Goal: Information Seeking & Learning: Learn about a topic

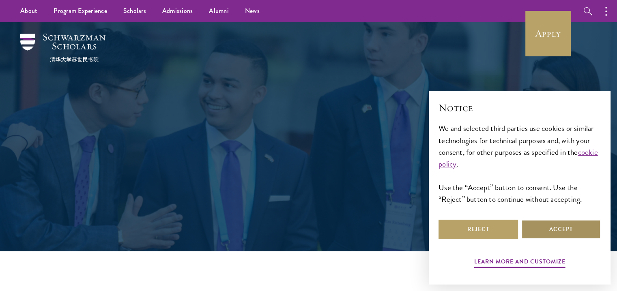
click at [566, 230] on button "Accept" at bounding box center [560, 229] width 79 height 19
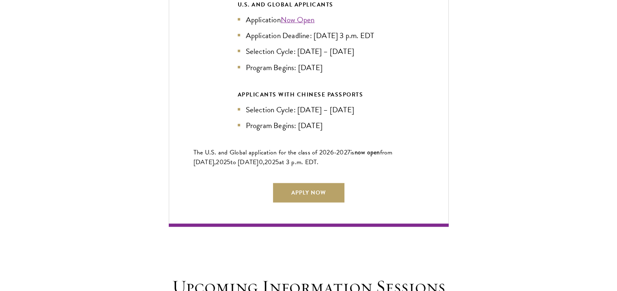
scroll to position [1884, 0]
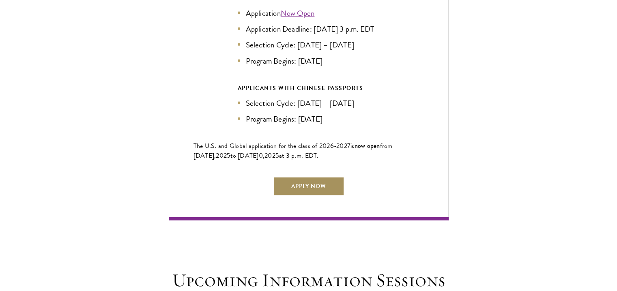
click at [327, 190] on link "Apply Now" at bounding box center [308, 186] width 71 height 19
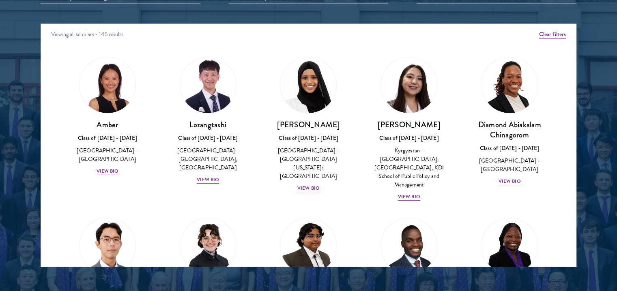
scroll to position [1054, 0]
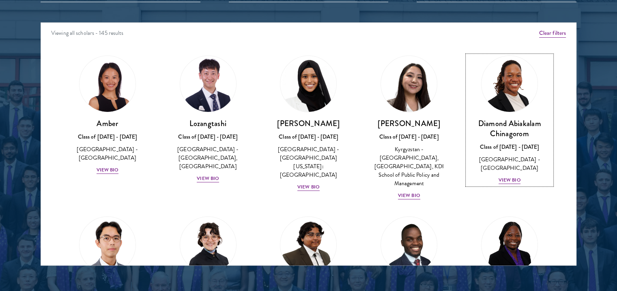
click at [503, 176] on div "View Bio" at bounding box center [509, 180] width 22 height 8
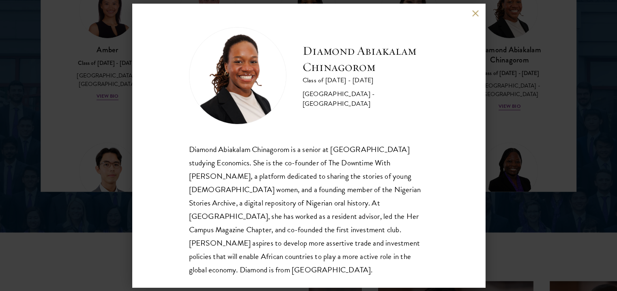
scroll to position [1129, 0]
click at [477, 15] on button at bounding box center [475, 13] width 7 height 7
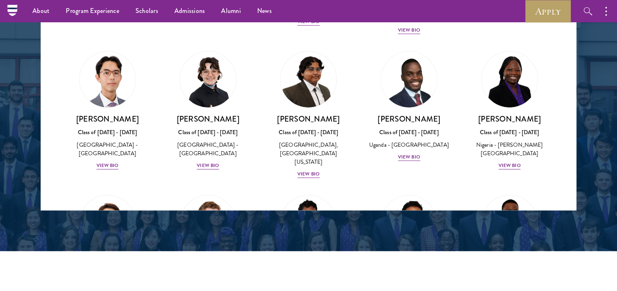
scroll to position [110, 0]
click at [508, 162] on div "View Bio" at bounding box center [509, 166] width 22 height 8
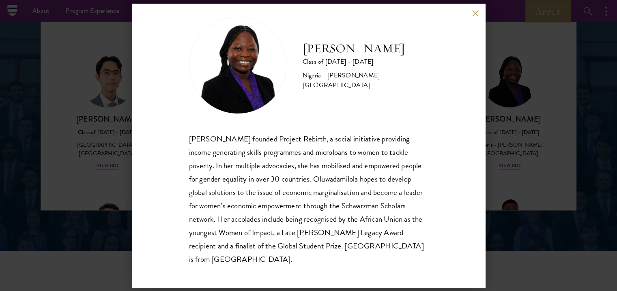
scroll to position [14, 0]
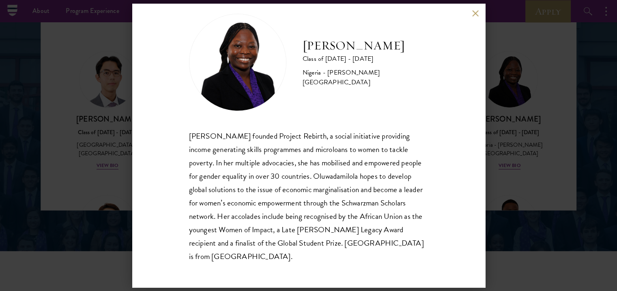
click at [475, 13] on button at bounding box center [475, 13] width 7 height 7
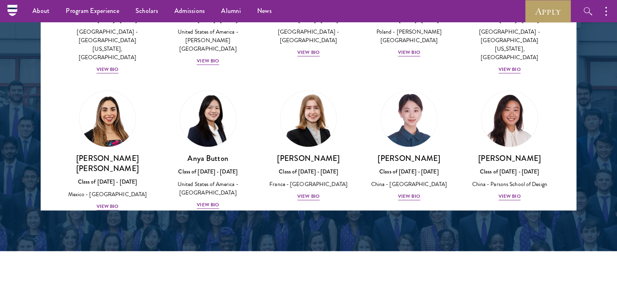
scroll to position [530, 0]
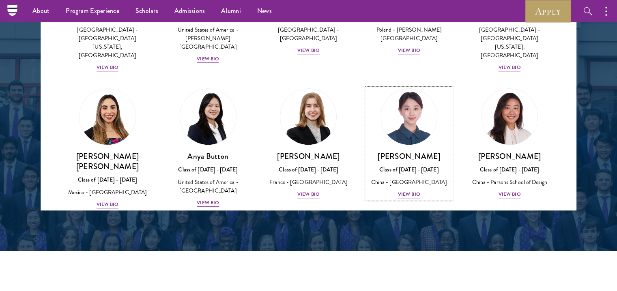
click at [409, 156] on div "[PERSON_NAME] Class of [DATE] - [DATE] [GEOGRAPHIC_DATA] - [GEOGRAPHIC_DATA] Vi…" at bounding box center [408, 175] width 84 height 48
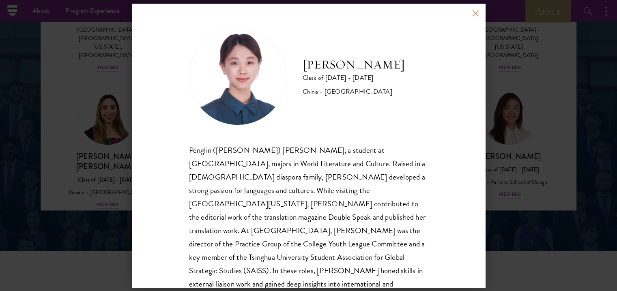
scroll to position [14, 0]
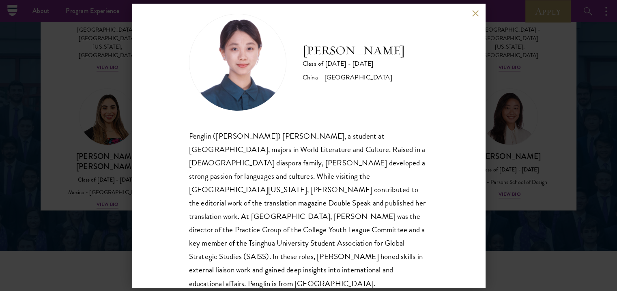
click at [475, 15] on button at bounding box center [475, 13] width 7 height 7
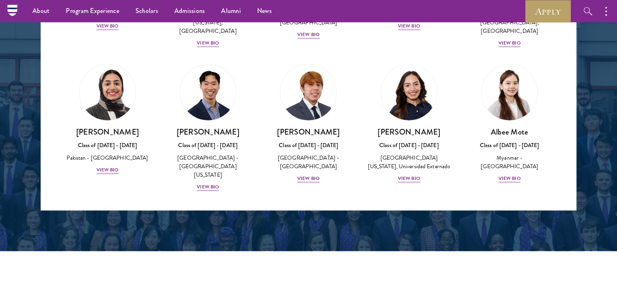
scroll to position [2694, 0]
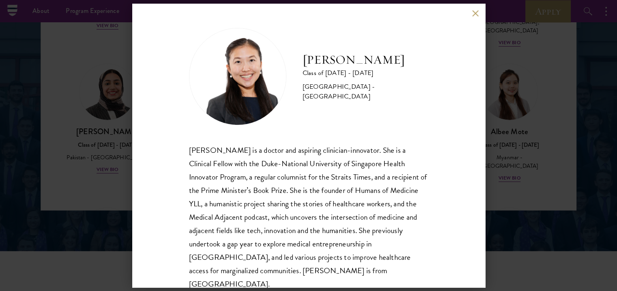
scroll to position [14, 0]
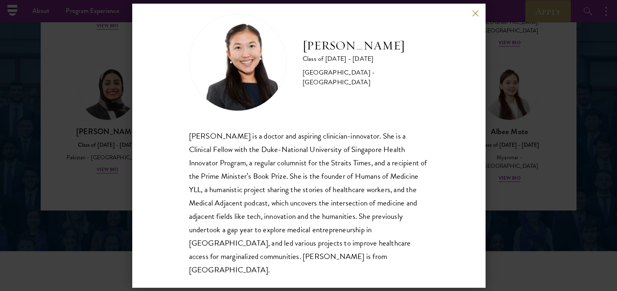
click at [474, 15] on button at bounding box center [475, 13] width 7 height 7
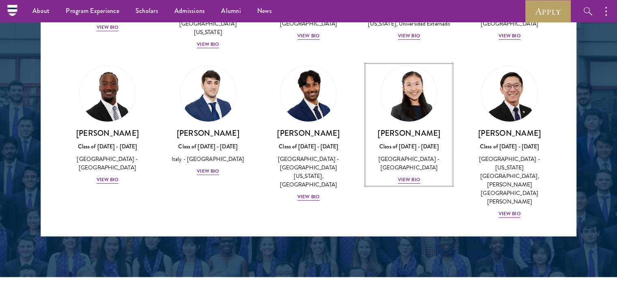
scroll to position [2864, 0]
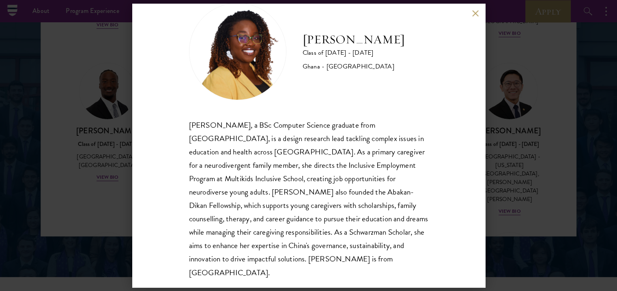
scroll to position [28, 0]
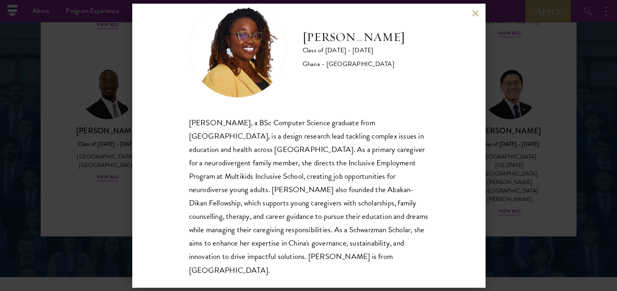
click at [477, 15] on button at bounding box center [475, 13] width 7 height 7
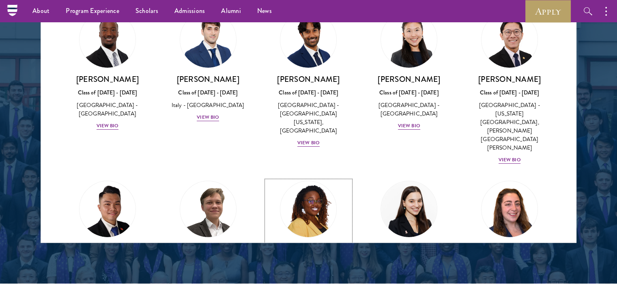
scroll to position [2927, 0]
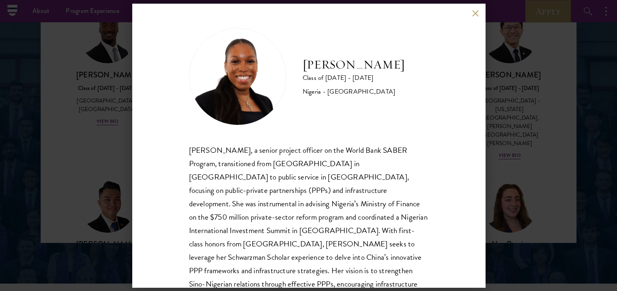
click at [475, 13] on button at bounding box center [475, 13] width 7 height 7
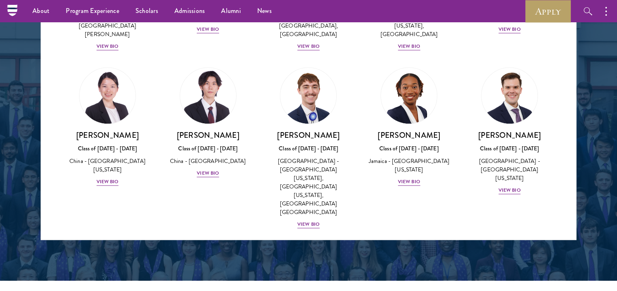
scroll to position [1078, 0]
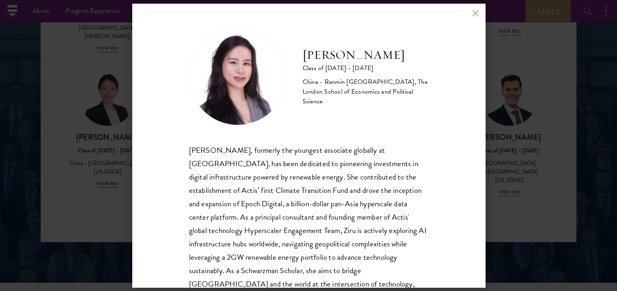
scroll to position [41, 0]
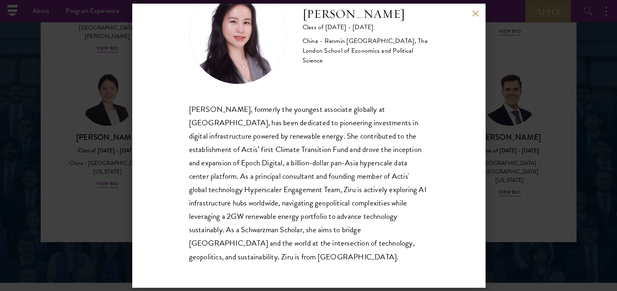
click at [475, 13] on button at bounding box center [475, 13] width 7 height 7
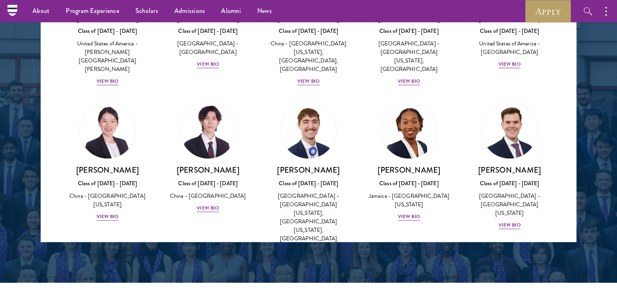
scroll to position [3873, 0]
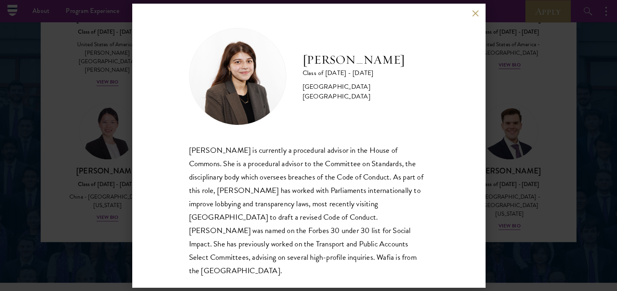
scroll to position [1, 0]
click at [475, 13] on button at bounding box center [475, 13] width 7 height 7
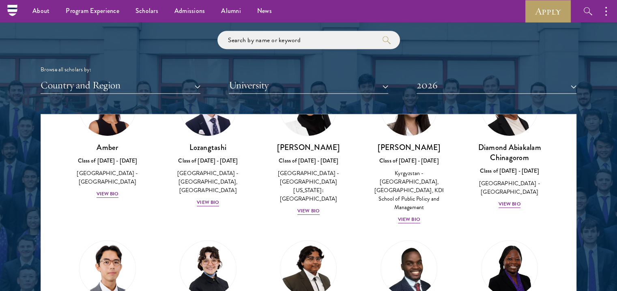
scroll to position [68, 0]
click at [313, 207] on div "View Bio" at bounding box center [308, 211] width 22 height 8
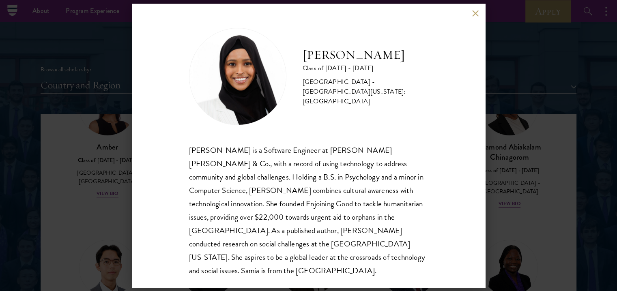
scroll to position [1, 0]
click at [462, 36] on div "[PERSON_NAME] Class of [DATE] - [DATE] [GEOGRAPHIC_DATA] - [GEOGRAPHIC_DATA][US…" at bounding box center [308, 146] width 353 height 284
click at [472, 34] on div "[PERSON_NAME] Class of [DATE] - [DATE] [GEOGRAPHIC_DATA] - [GEOGRAPHIC_DATA][US…" at bounding box center [308, 146] width 353 height 284
click at [475, 13] on button at bounding box center [475, 13] width 7 height 7
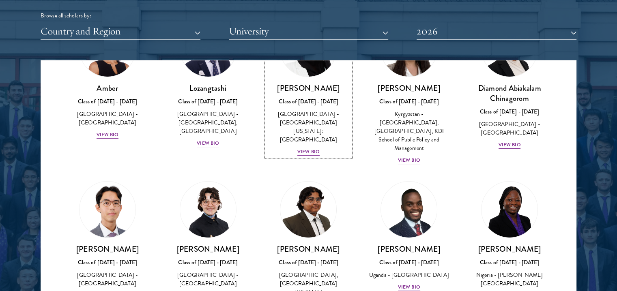
scroll to position [74, 0]
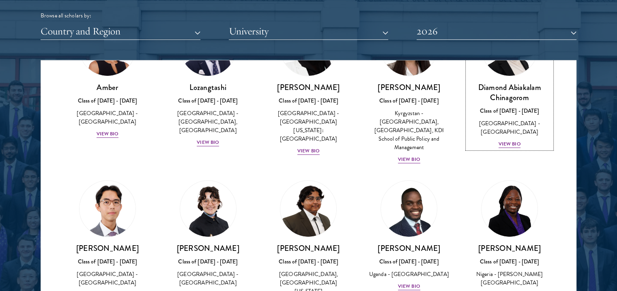
click at [513, 140] on div "View Bio" at bounding box center [509, 144] width 22 height 8
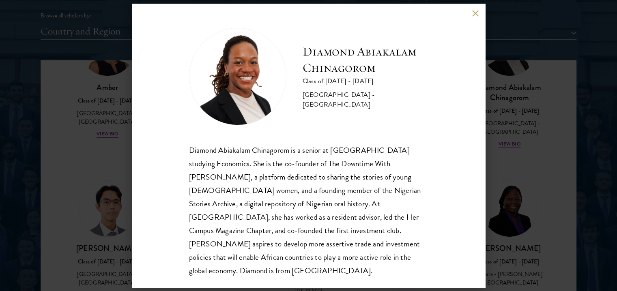
scroll to position [1, 0]
click at [475, 15] on button at bounding box center [475, 13] width 7 height 7
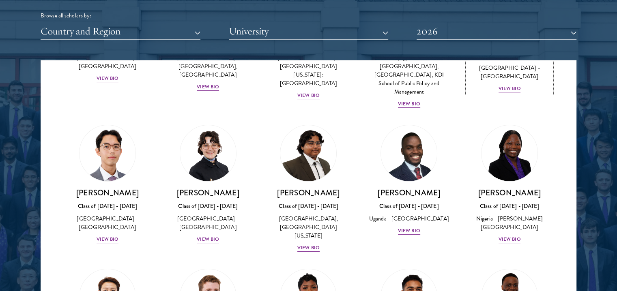
scroll to position [131, 0]
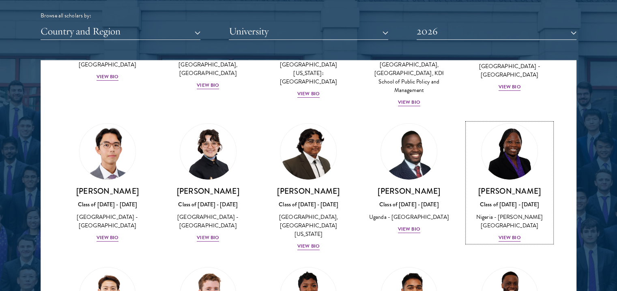
click at [509, 234] on div "View Bio" at bounding box center [509, 238] width 22 height 8
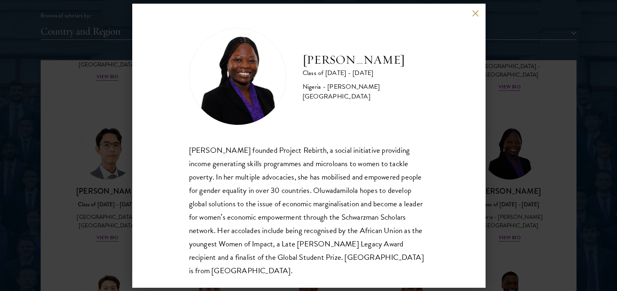
click at [475, 13] on button at bounding box center [475, 13] width 7 height 7
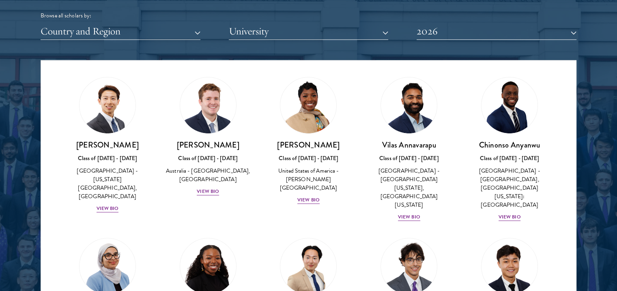
scroll to position [400, 0]
